Goal: Information Seeking & Learning: Learn about a topic

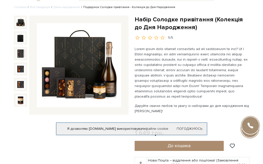
scroll to position [25, 0]
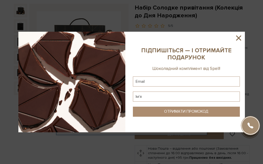
click at [237, 39] on icon at bounding box center [238, 38] width 5 height 5
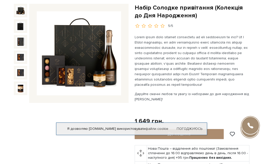
click at [71, 57] on img at bounding box center [79, 53] width 84 height 84
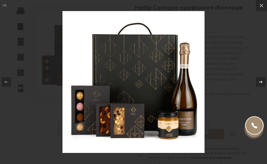
click at [261, 84] on icon at bounding box center [261, 82] width 6 height 6
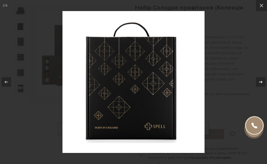
click at [261, 84] on icon at bounding box center [261, 82] width 6 height 6
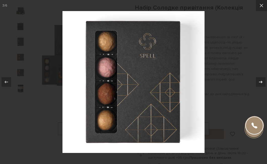
click at [261, 84] on icon at bounding box center [261, 82] width 6 height 6
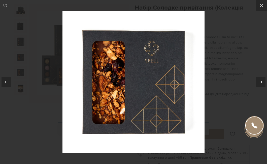
click at [261, 84] on icon at bounding box center [261, 82] width 6 height 6
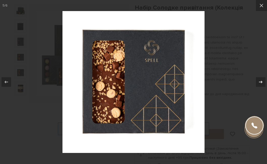
click at [261, 84] on icon at bounding box center [261, 82] width 6 height 6
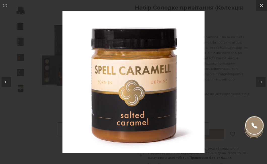
click at [261, 84] on div "6 / 6" at bounding box center [133, 82] width 267 height 164
click at [262, 5] on icon at bounding box center [262, 6] width 4 height 4
